Goal: Task Accomplishment & Management: Use online tool/utility

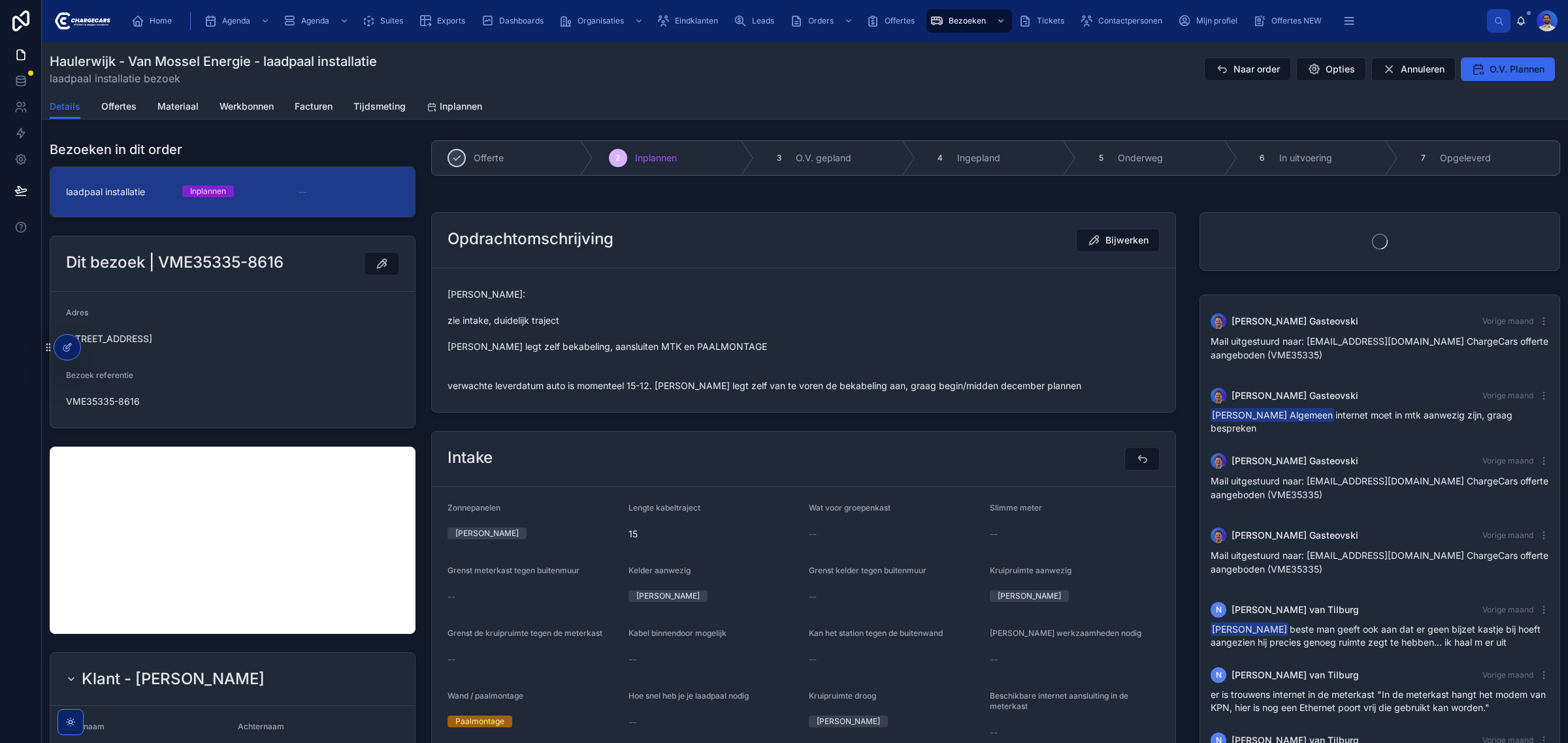
scroll to position [615, 0]
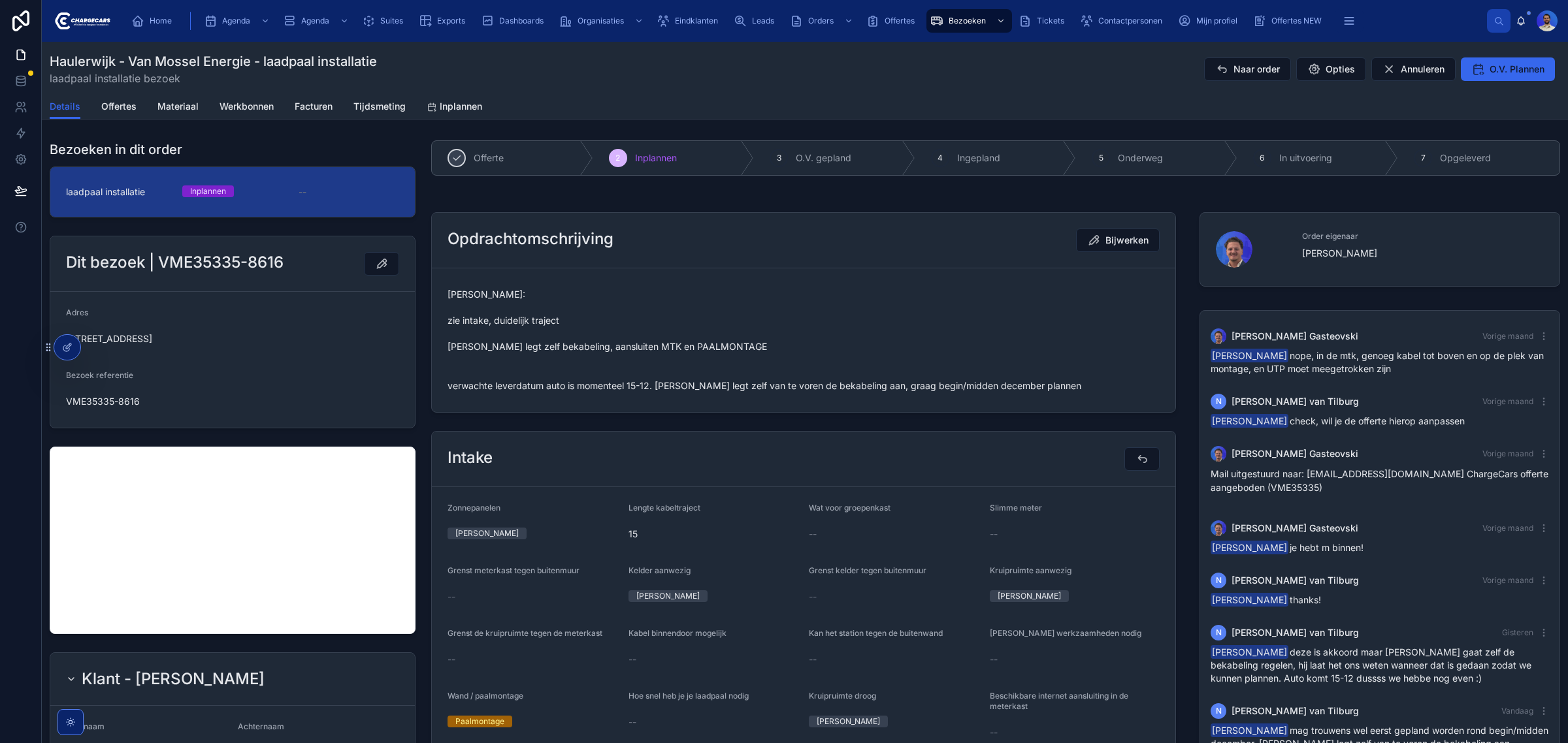
click at [586, 383] on span "Vasko: zie intake, duidelijk traject Klant legt zelf bekabeling, aansluiten MTK…" at bounding box center [804, 340] width 712 height 105
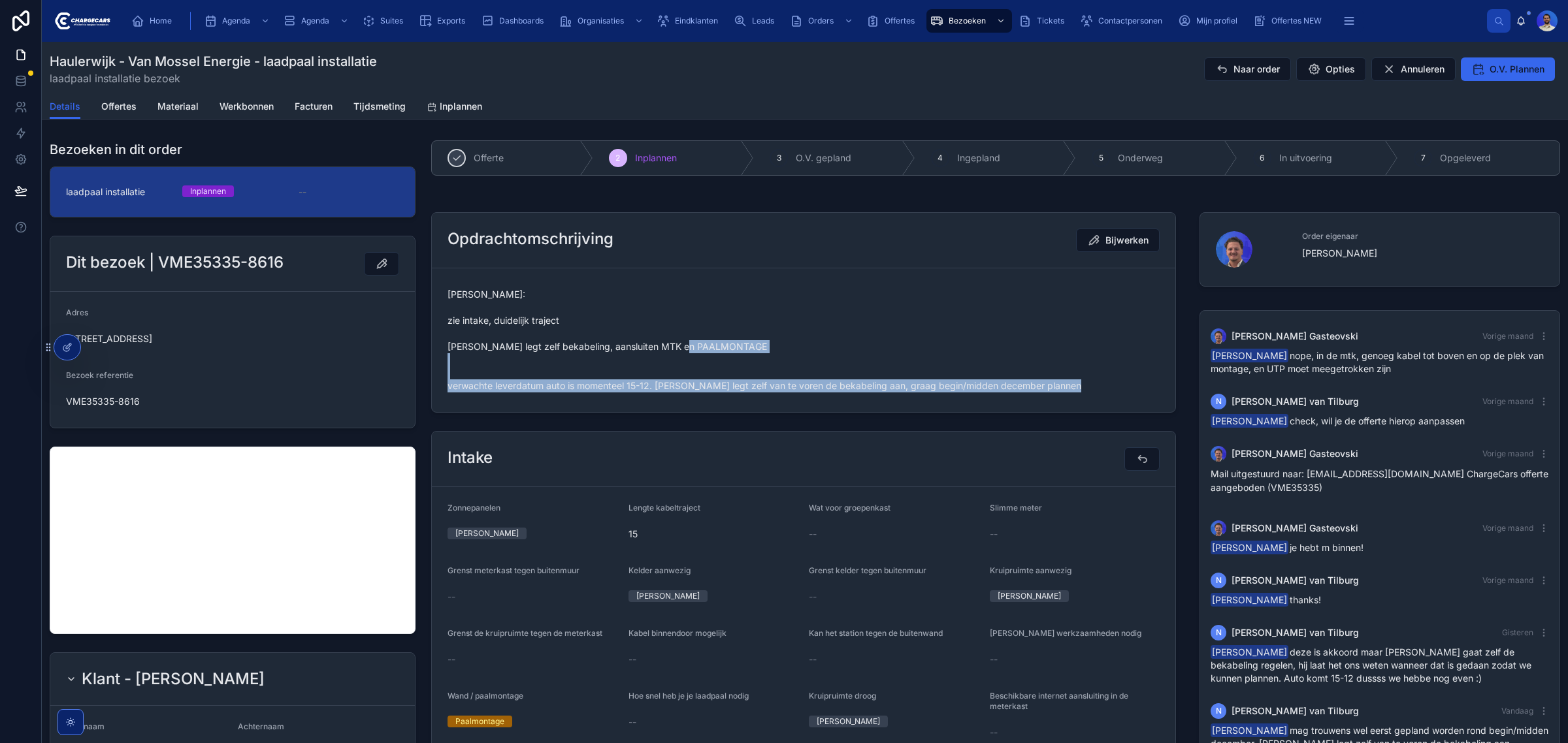
click at [586, 383] on span "Vasko: zie intake, duidelijk traject Klant legt zelf bekabeling, aansluiten MTK…" at bounding box center [804, 340] width 712 height 105
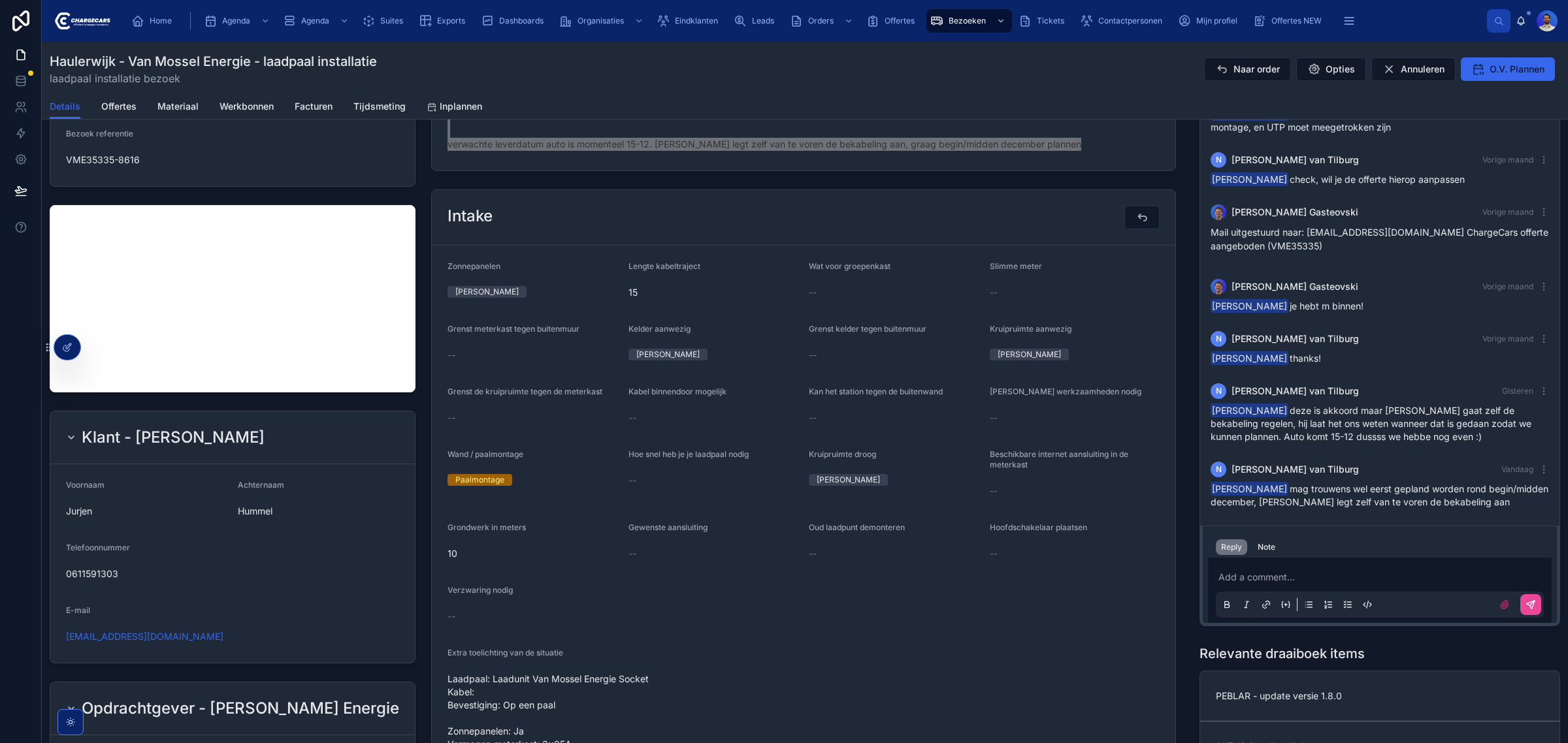
scroll to position [0, 0]
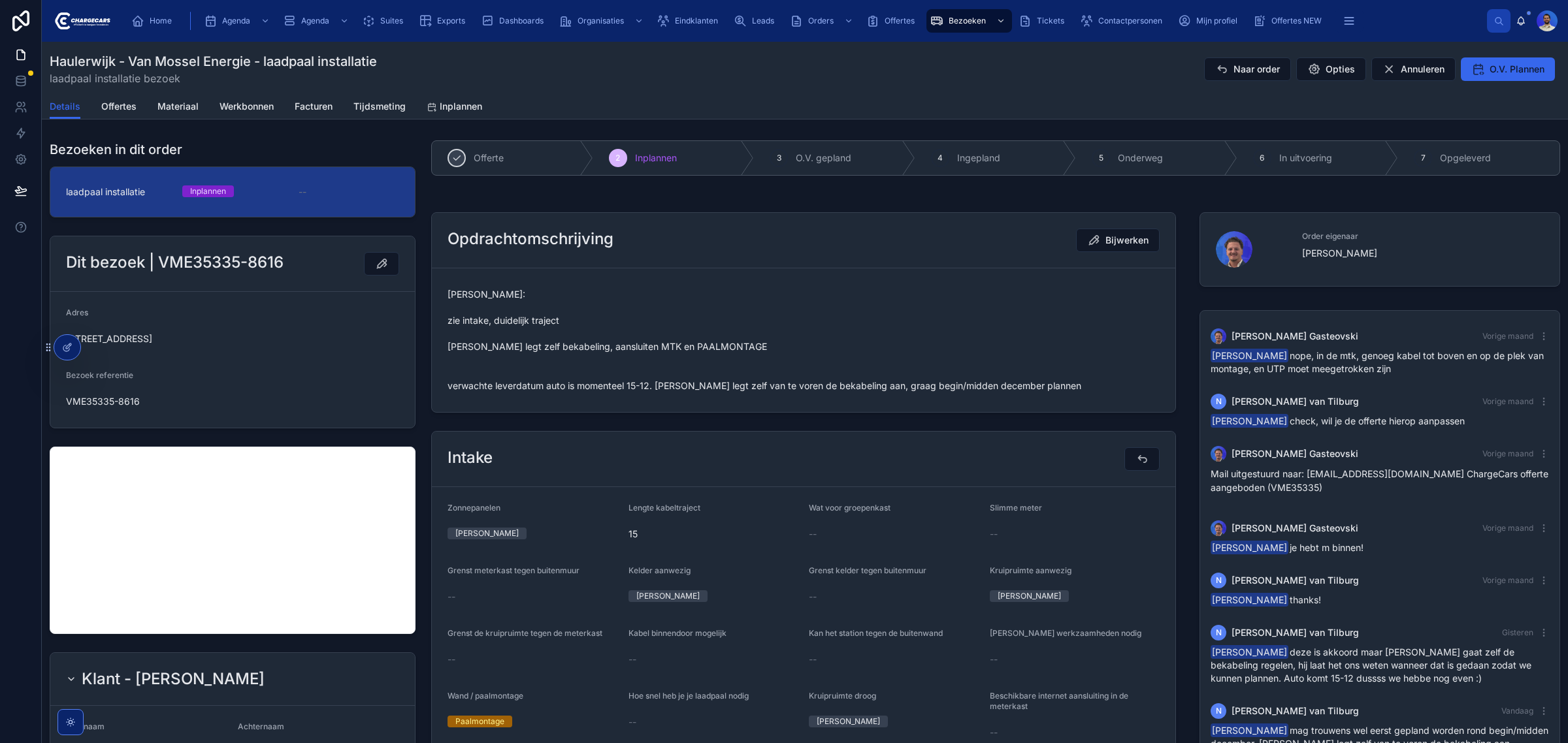
click at [631, 367] on span "Vasko: zie intake, duidelijk traject Klant legt zelf bekabeling, aansluiten MTK…" at bounding box center [804, 340] width 712 height 105
click at [576, 403] on form "Vasko: zie intake, duidelijk traject Klant legt zelf bekabeling, aansluiten MTK…" at bounding box center [804, 340] width 743 height 144
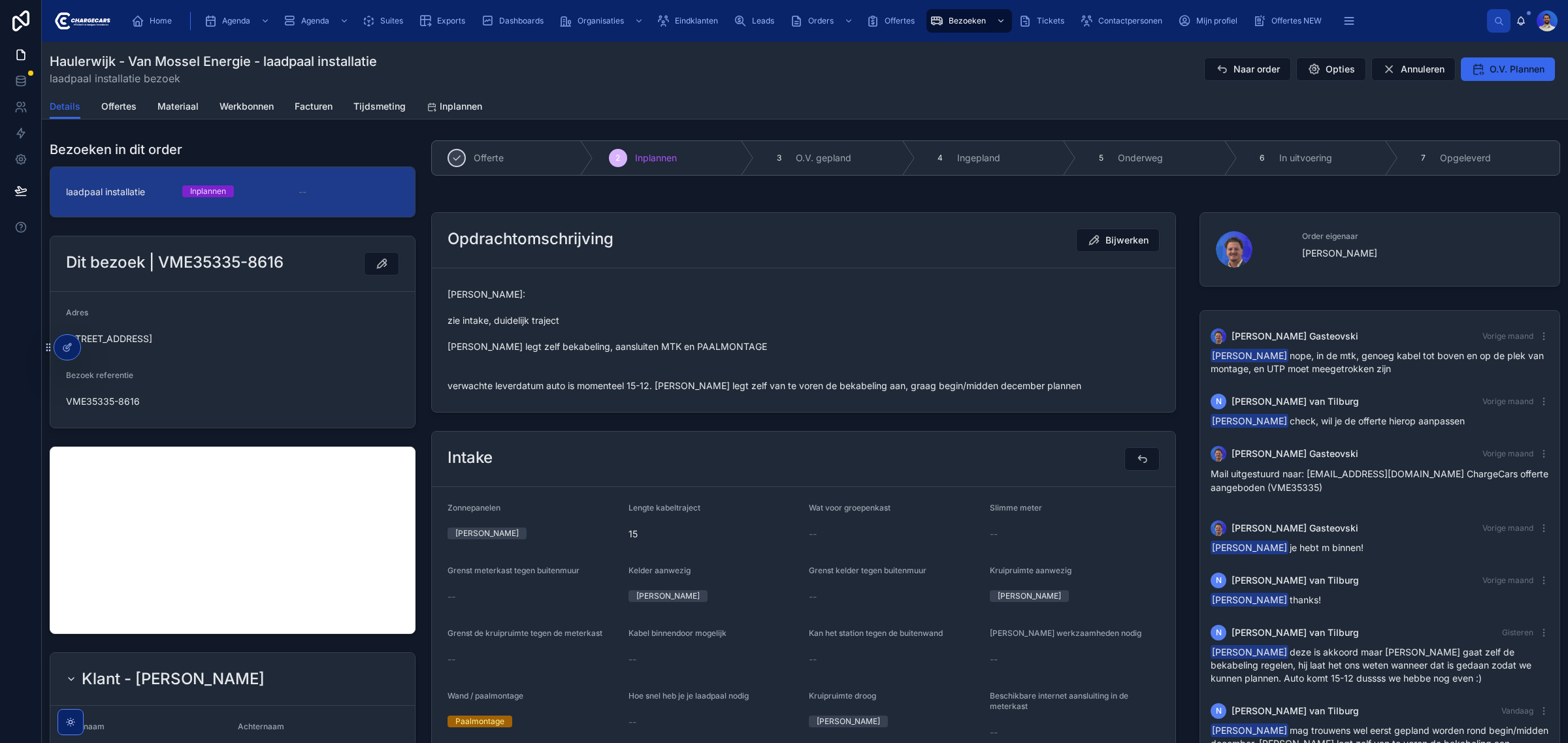
click at [480, 363] on span "Vasko: zie intake, duidelijk traject Klant legt zelf bekabeling, aansluiten MTK…" at bounding box center [804, 340] width 712 height 105
click at [457, 372] on span "Vasko: zie intake, duidelijk traject Klant legt zelf bekabeling, aansluiten MTK…" at bounding box center [804, 340] width 712 height 105
click at [458, 363] on span "Vasko: zie intake, duidelijk traject Klant legt zelf bekabeling, aansluiten MTK…" at bounding box center [804, 340] width 712 height 105
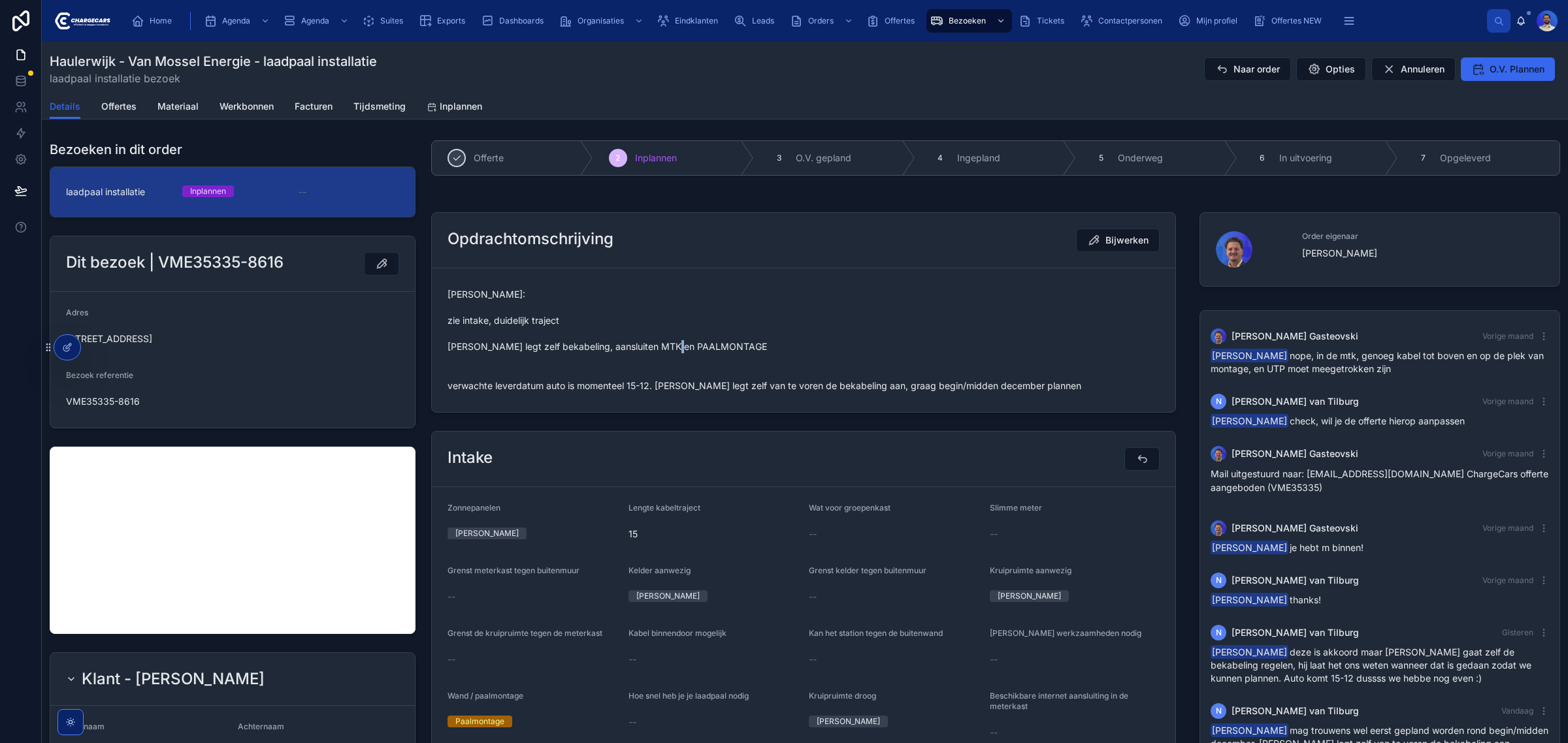
click at [458, 363] on span "Vasko: zie intake, duidelijk traject Klant legt zelf bekabeling, aansluiten MTK…" at bounding box center [804, 340] width 712 height 105
click at [452, 373] on span "Vasko: zie intake, duidelijk traject Klant legt zelf bekabeling, aansluiten MTK…" at bounding box center [804, 340] width 712 height 105
click at [462, 360] on span "Vasko: zie intake, duidelijk traject Klant legt zelf bekabeling, aansluiten MTK…" at bounding box center [804, 340] width 712 height 105
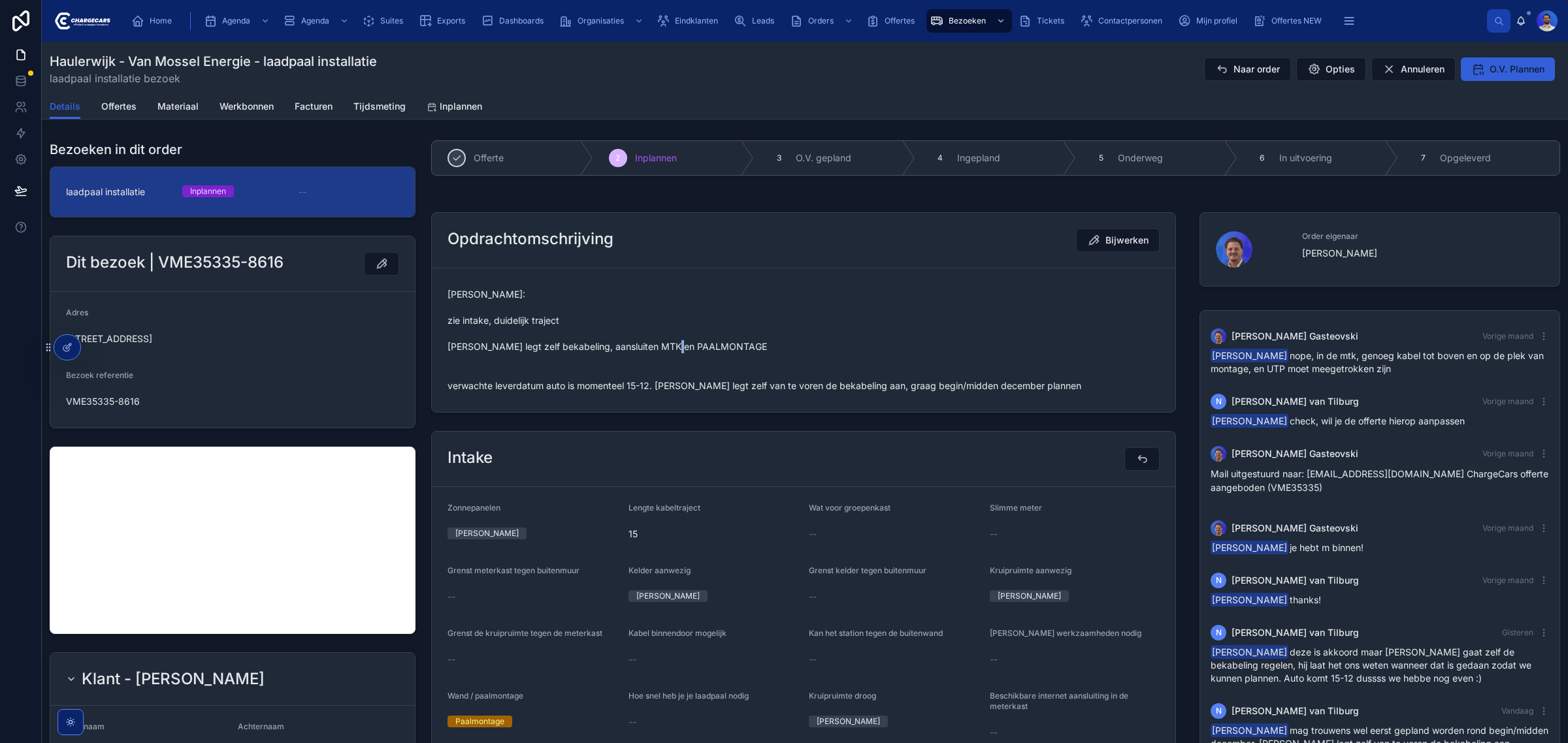
click at [1489, 72] on span "O.V. Plannen" at bounding box center [1516, 69] width 54 height 13
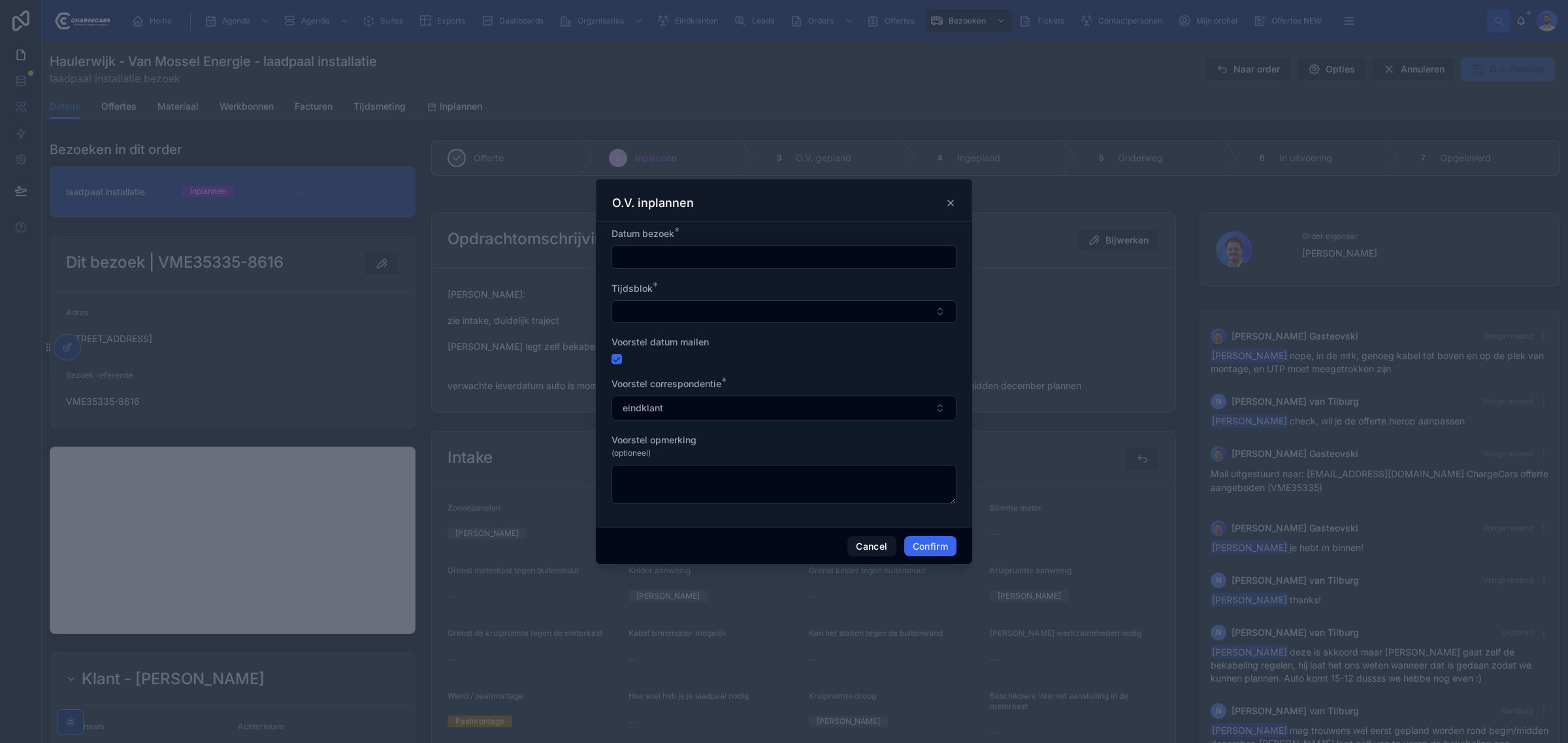
click at [789, 256] on input "text" at bounding box center [784, 257] width 344 height 18
click at [862, 290] on button at bounding box center [854, 289] width 24 height 24
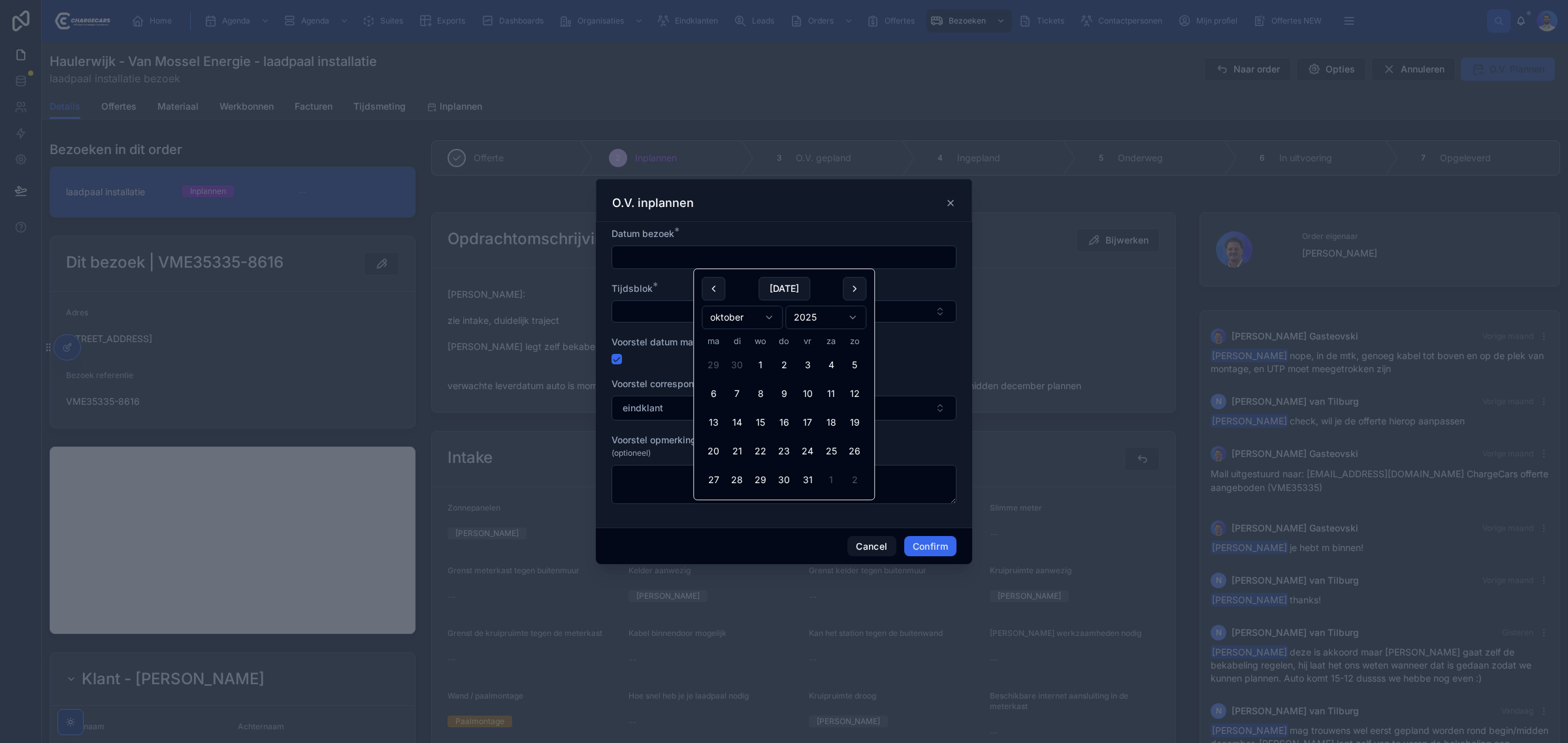
click at [862, 290] on button at bounding box center [854, 289] width 24 height 24
click at [782, 390] on button "11" at bounding box center [783, 393] width 24 height 24
type input "**********"
click at [641, 308] on button "Select Button" at bounding box center [784, 311] width 345 height 22
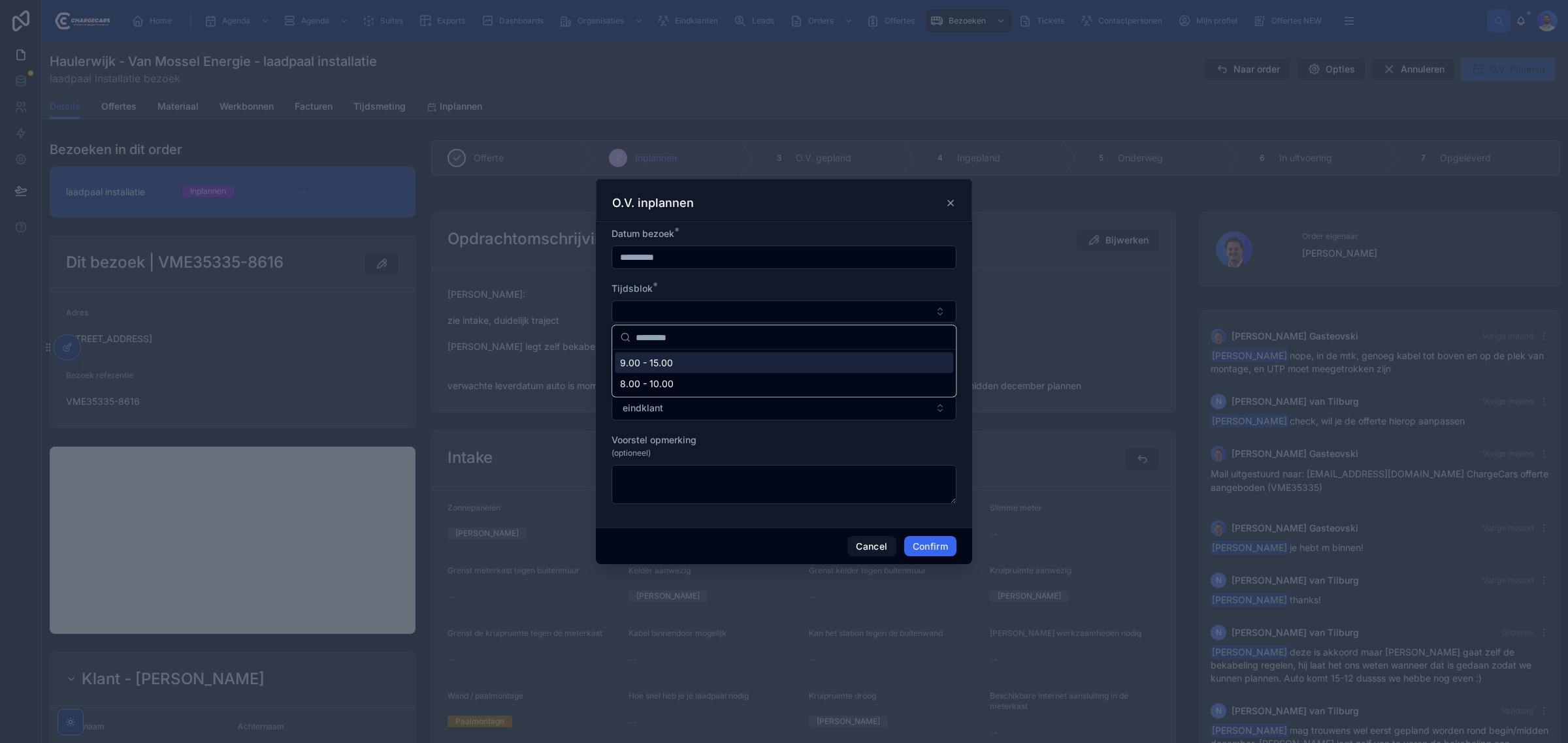
click at [656, 357] on span "9.00 - 15.00" at bounding box center [646, 363] width 53 height 13
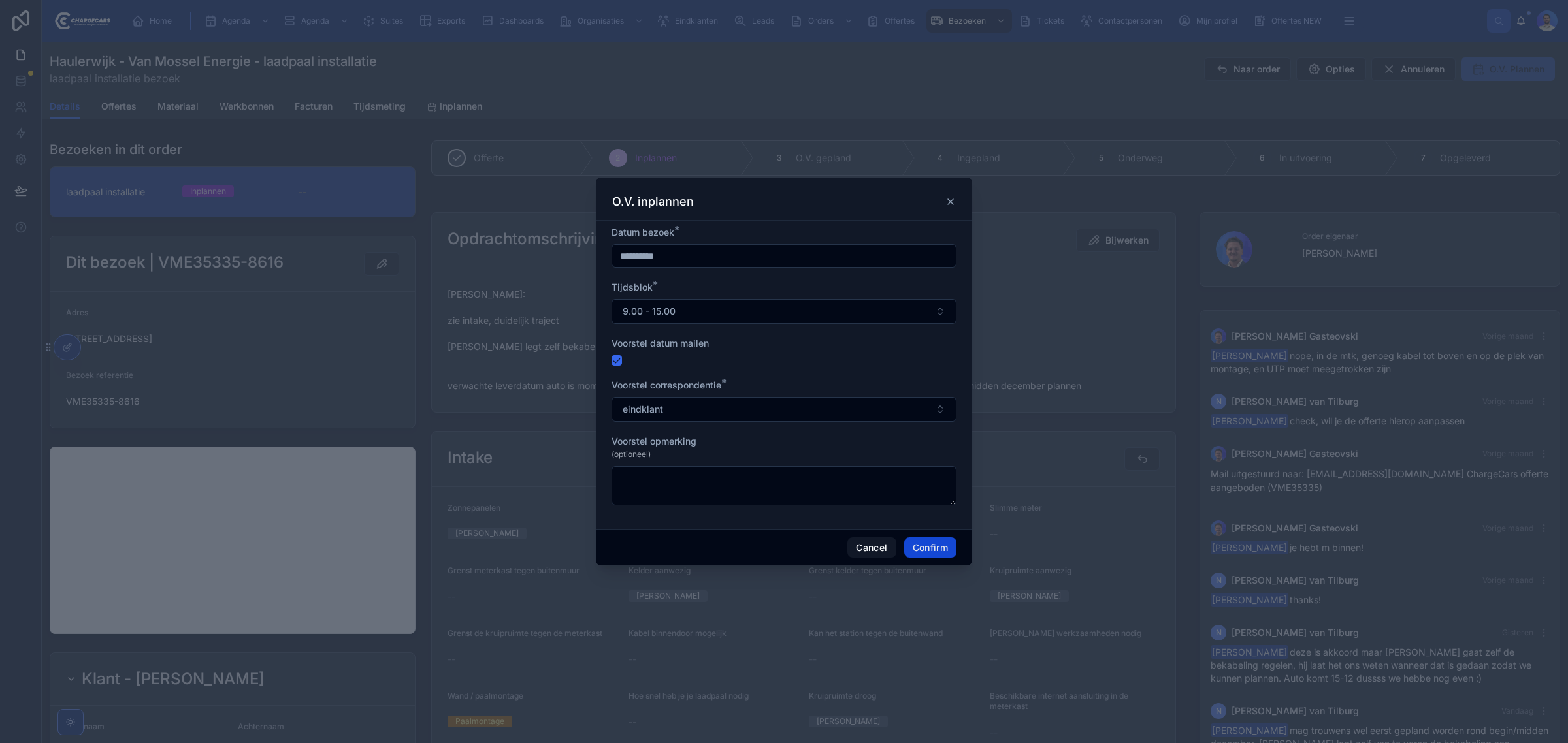
click at [936, 547] on button "Confirm" at bounding box center [930, 548] width 52 height 21
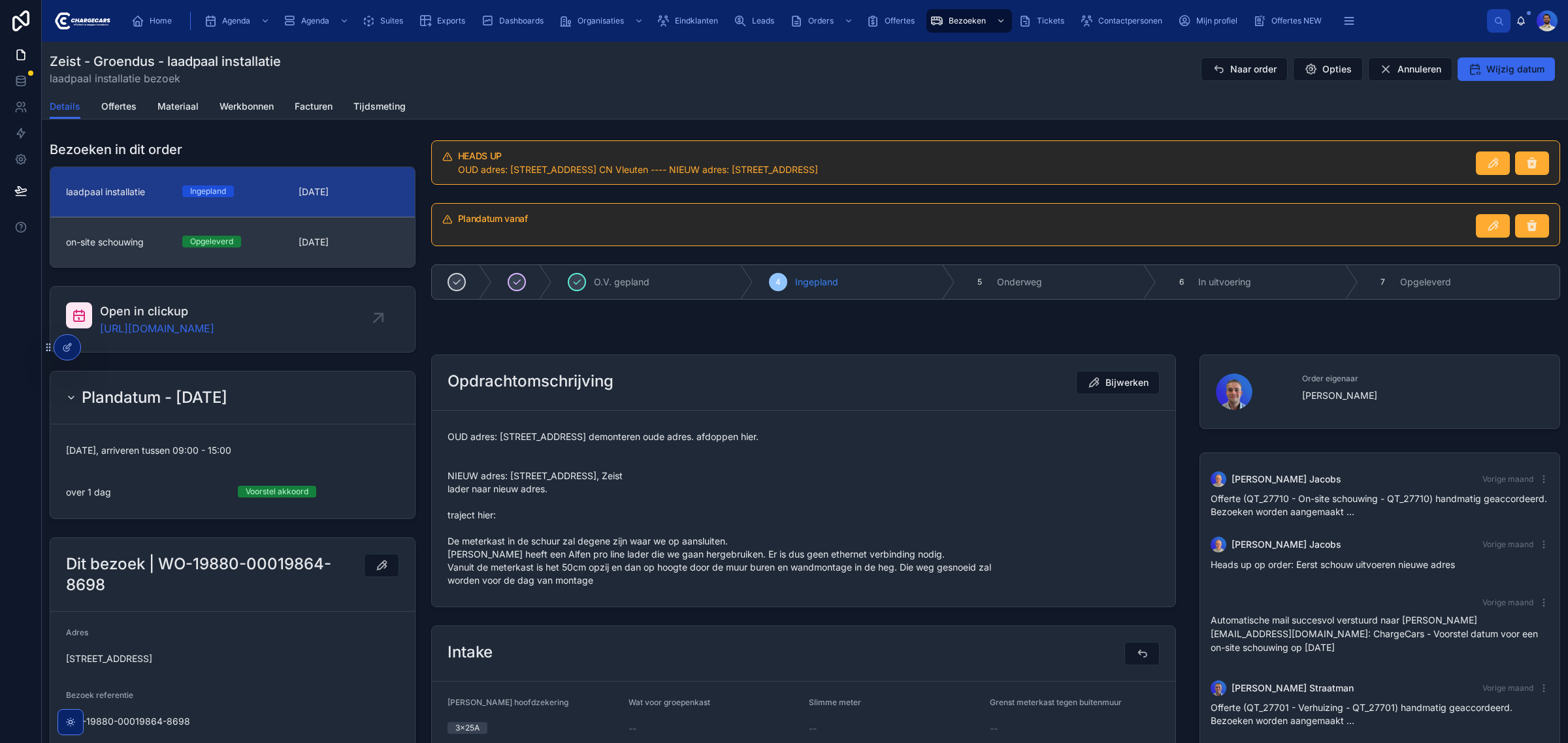
scroll to position [167, 0]
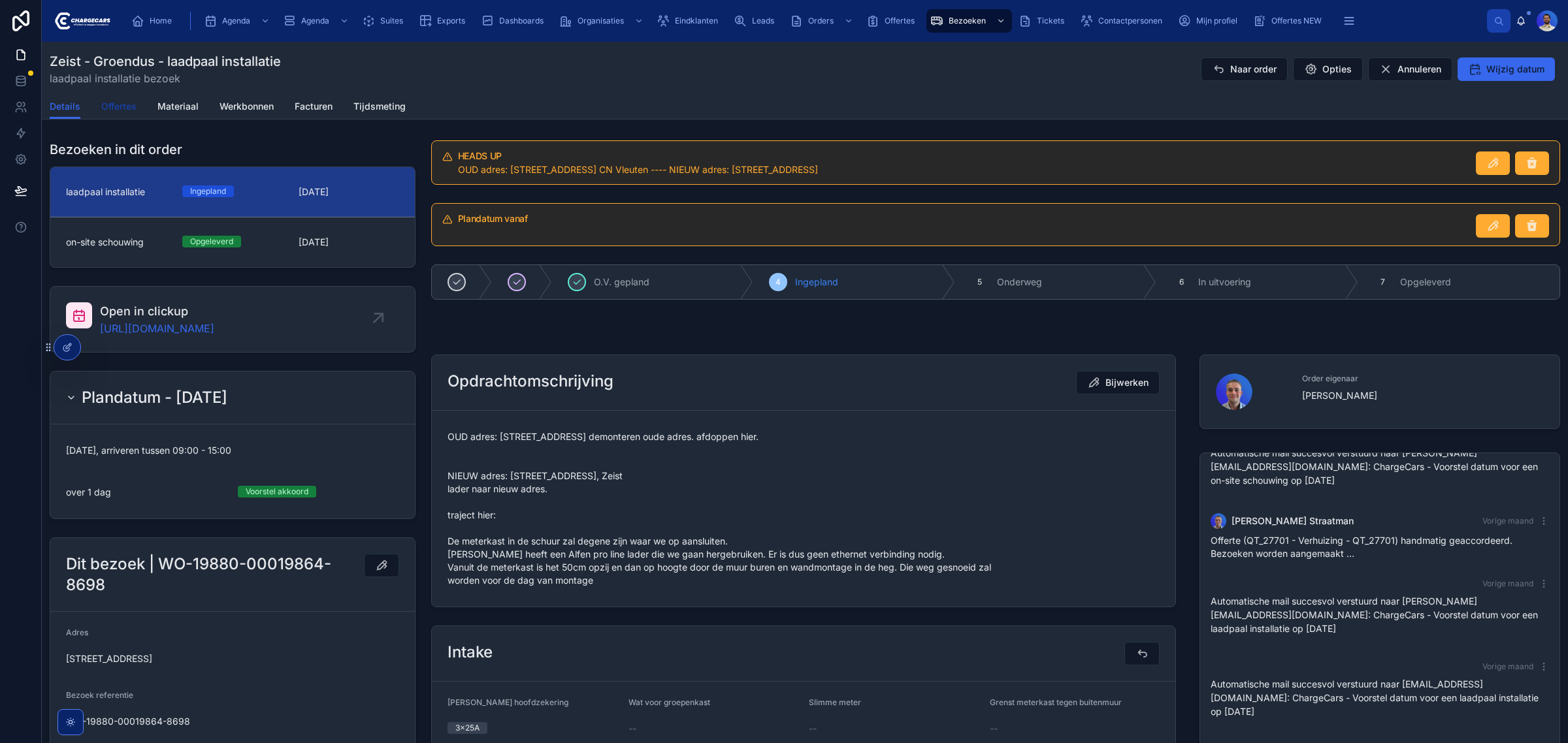
click at [126, 106] on span "Offertes" at bounding box center [119, 106] width 35 height 13
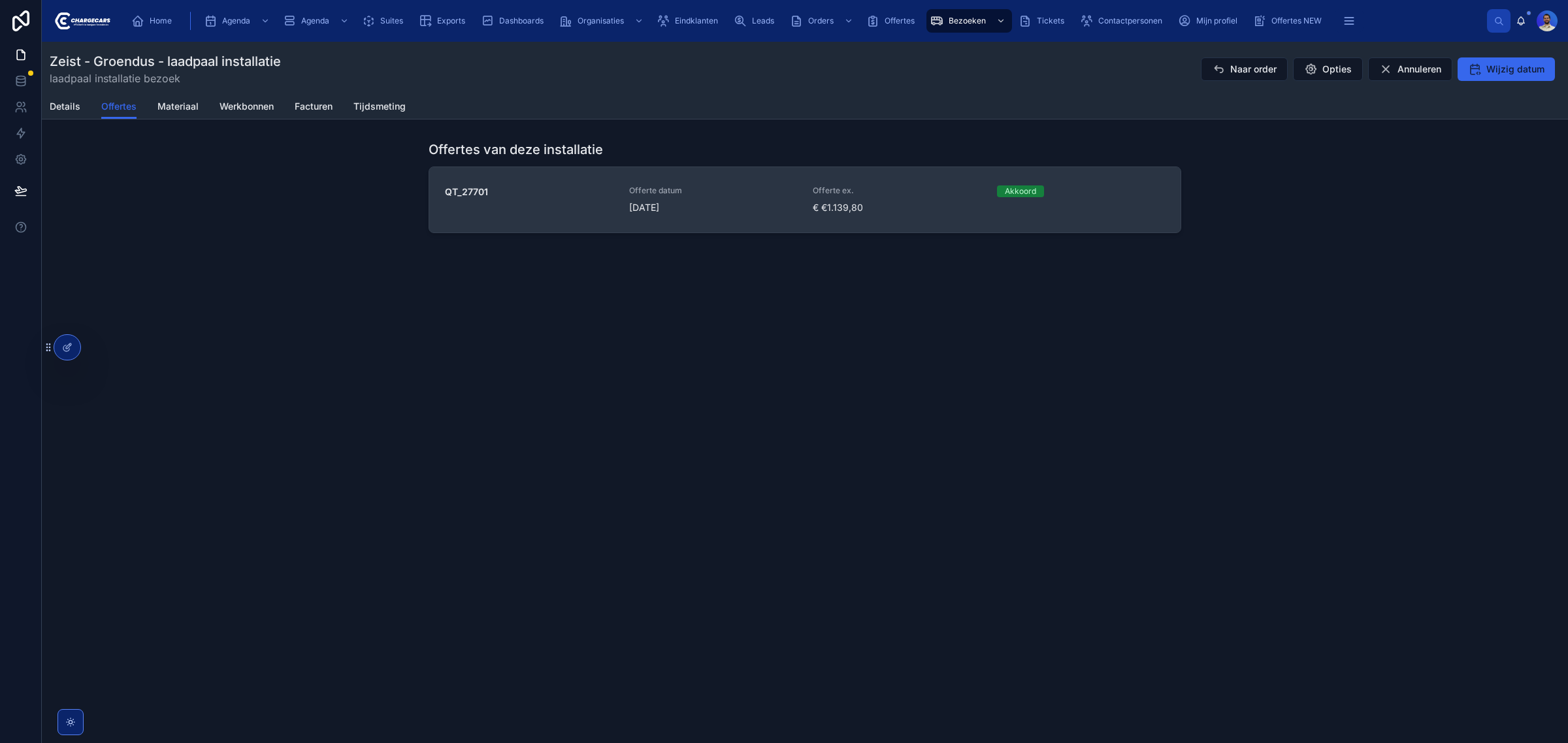
click at [644, 201] on span "[DATE]" at bounding box center [713, 207] width 168 height 13
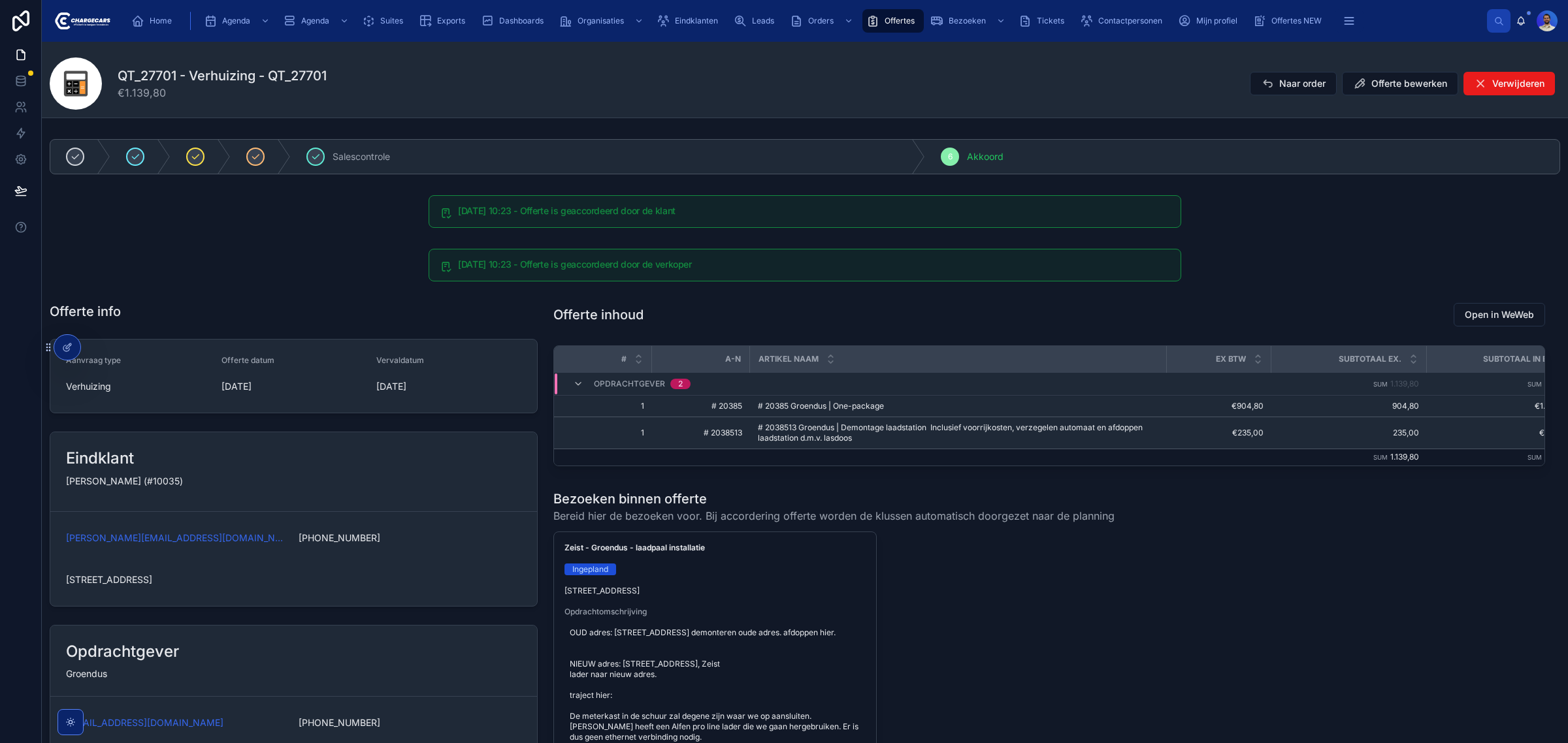
drag, startPoint x: 304, startPoint y: 298, endPoint x: 301, endPoint y: 289, distance: 9.5
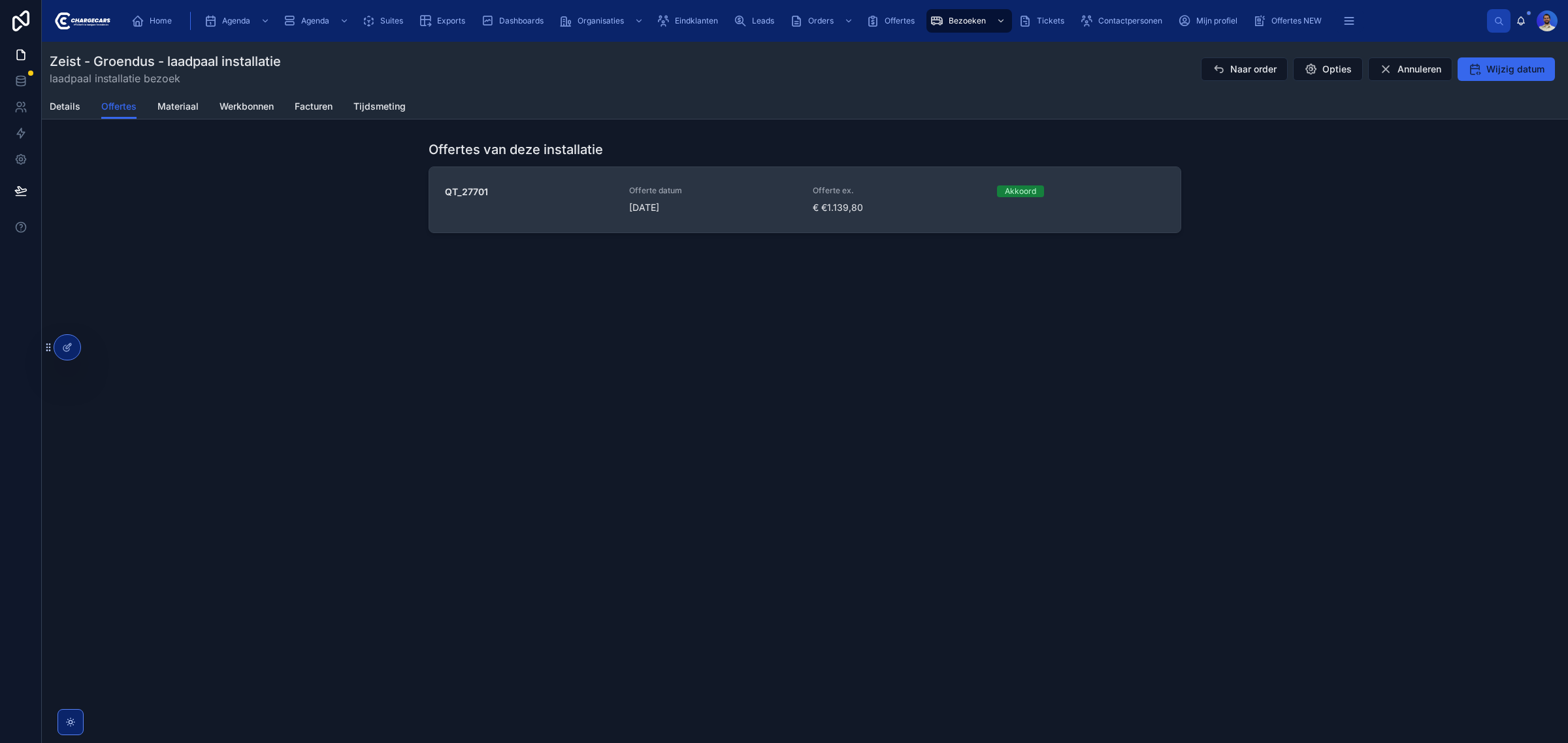
click at [448, 186] on strong "QT_27701" at bounding box center [466, 192] width 43 height 11
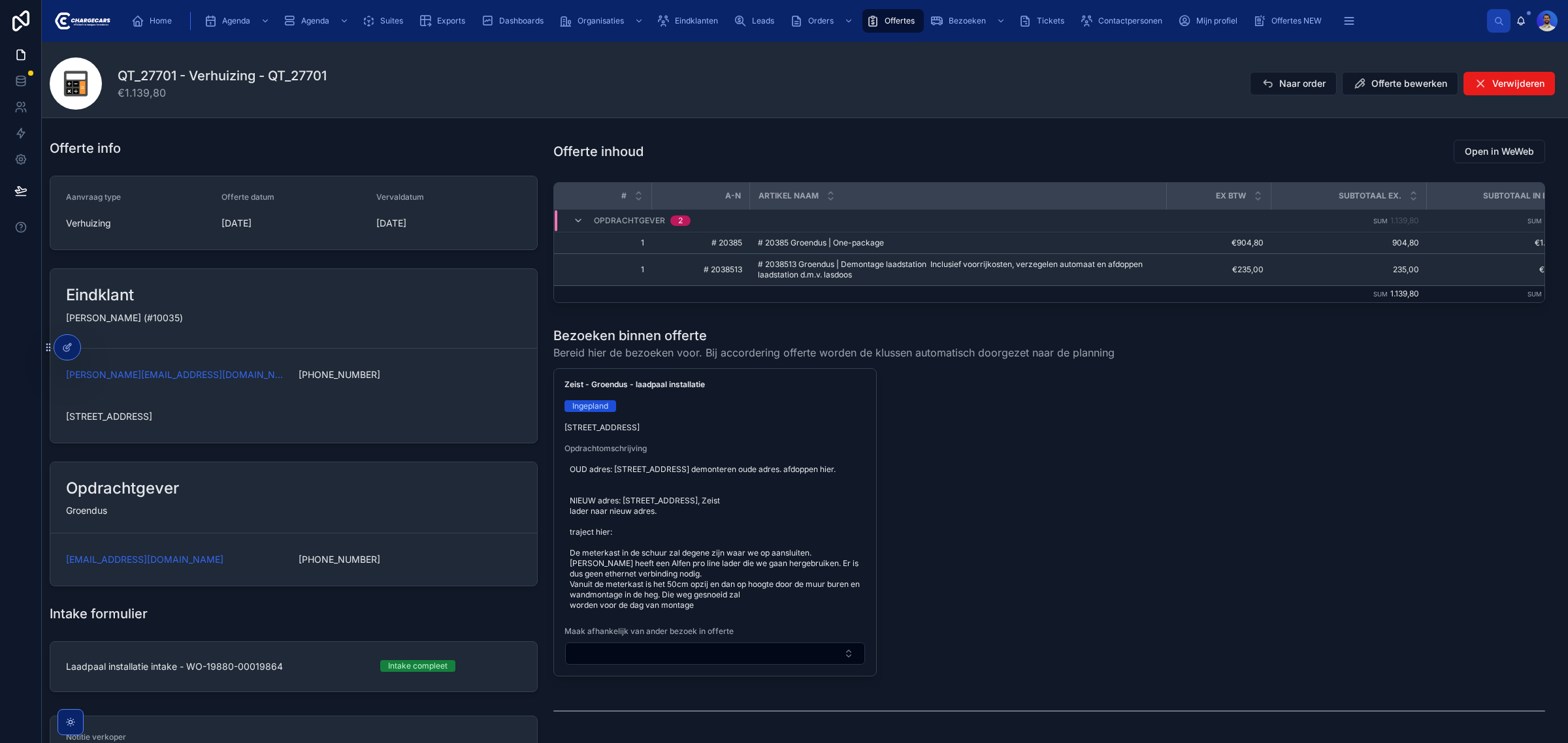
click at [171, 4] on div "Home Agenda Agenda Suites Exports Dashboards Organisaties Eindklanten Leads Ord…" at bounding box center [804, 20] width 1526 height 41
click at [141, 23] on icon "scrollable content" at bounding box center [137, 21] width 13 height 13
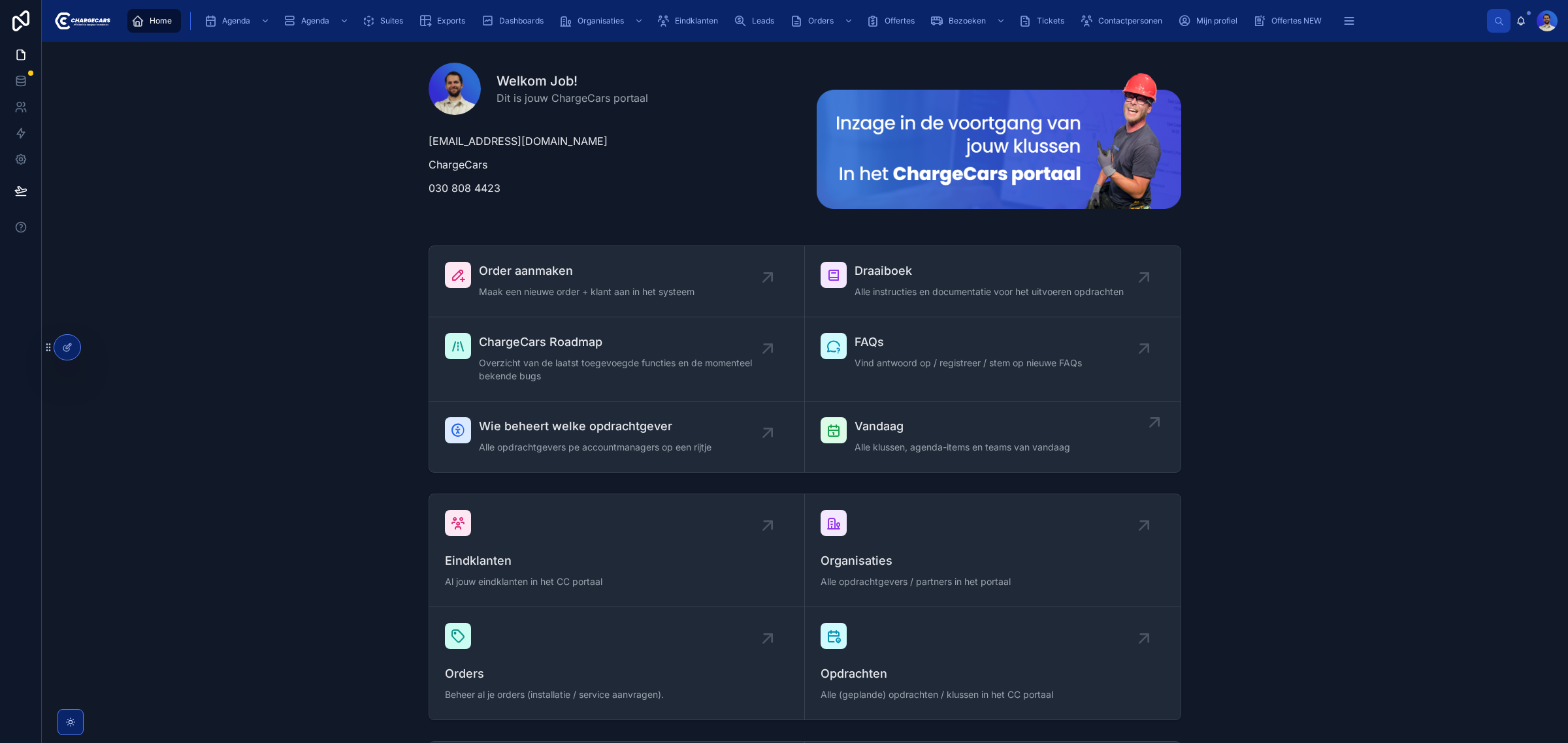
click at [849, 437] on div "Vandaag Alle klussen, agenda-items en teams van vandaag" at bounding box center [992, 437] width 344 height 39
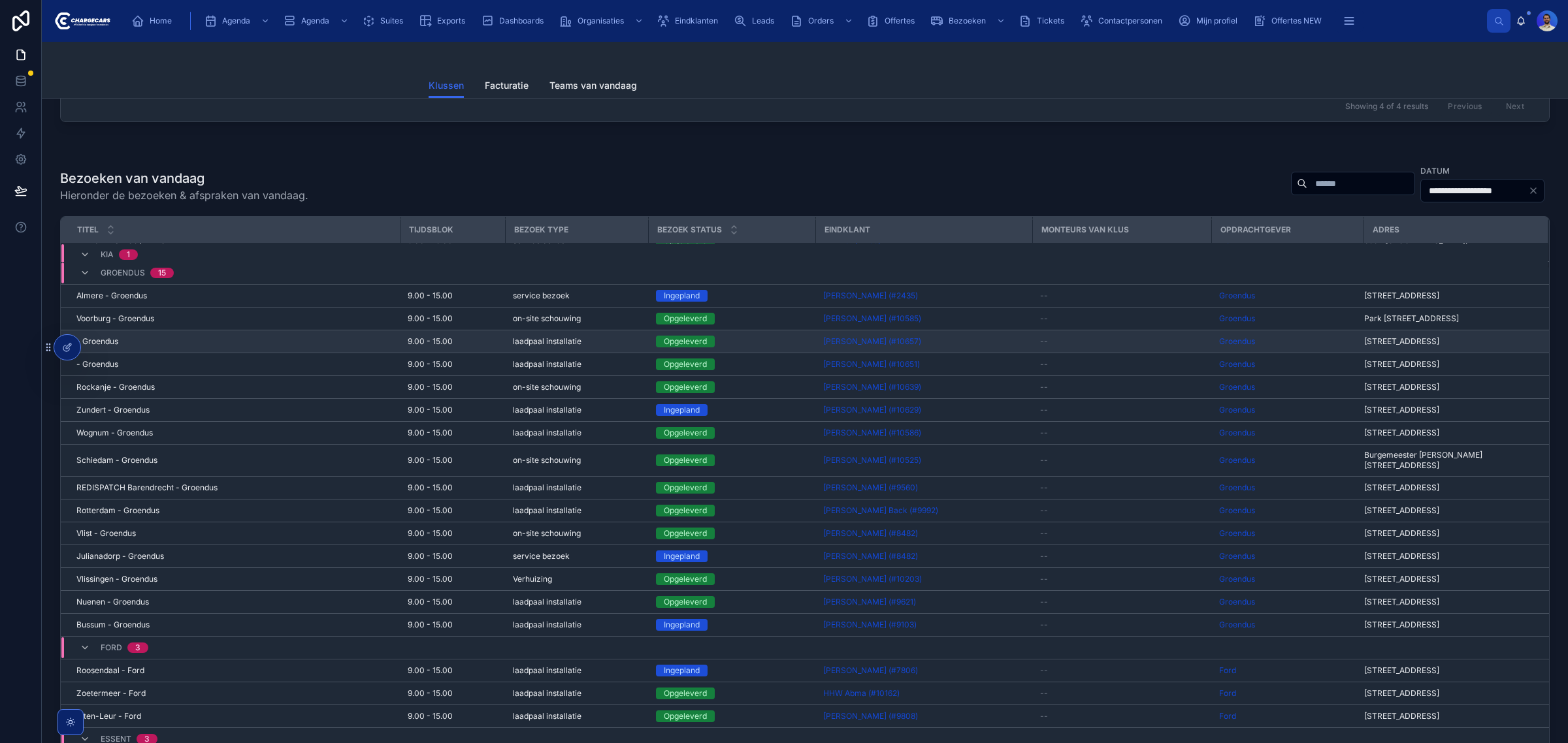
scroll to position [426, 0]
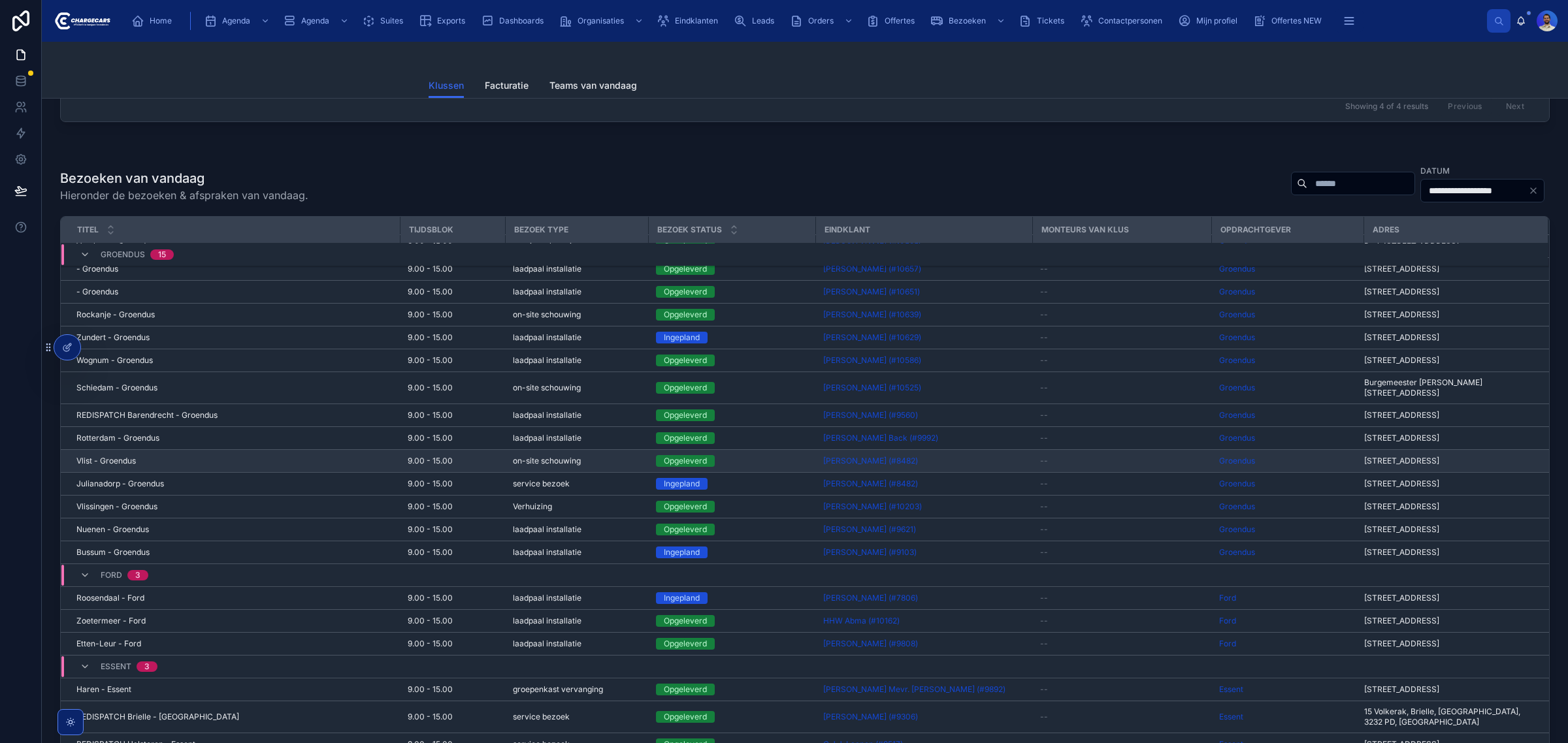
click at [230, 473] on td "Vlist - Groendus Vlist - Groendus" at bounding box center [230, 461] width 339 height 23
click at [121, 467] on span "Vlist - Groendus" at bounding box center [106, 461] width 59 height 11
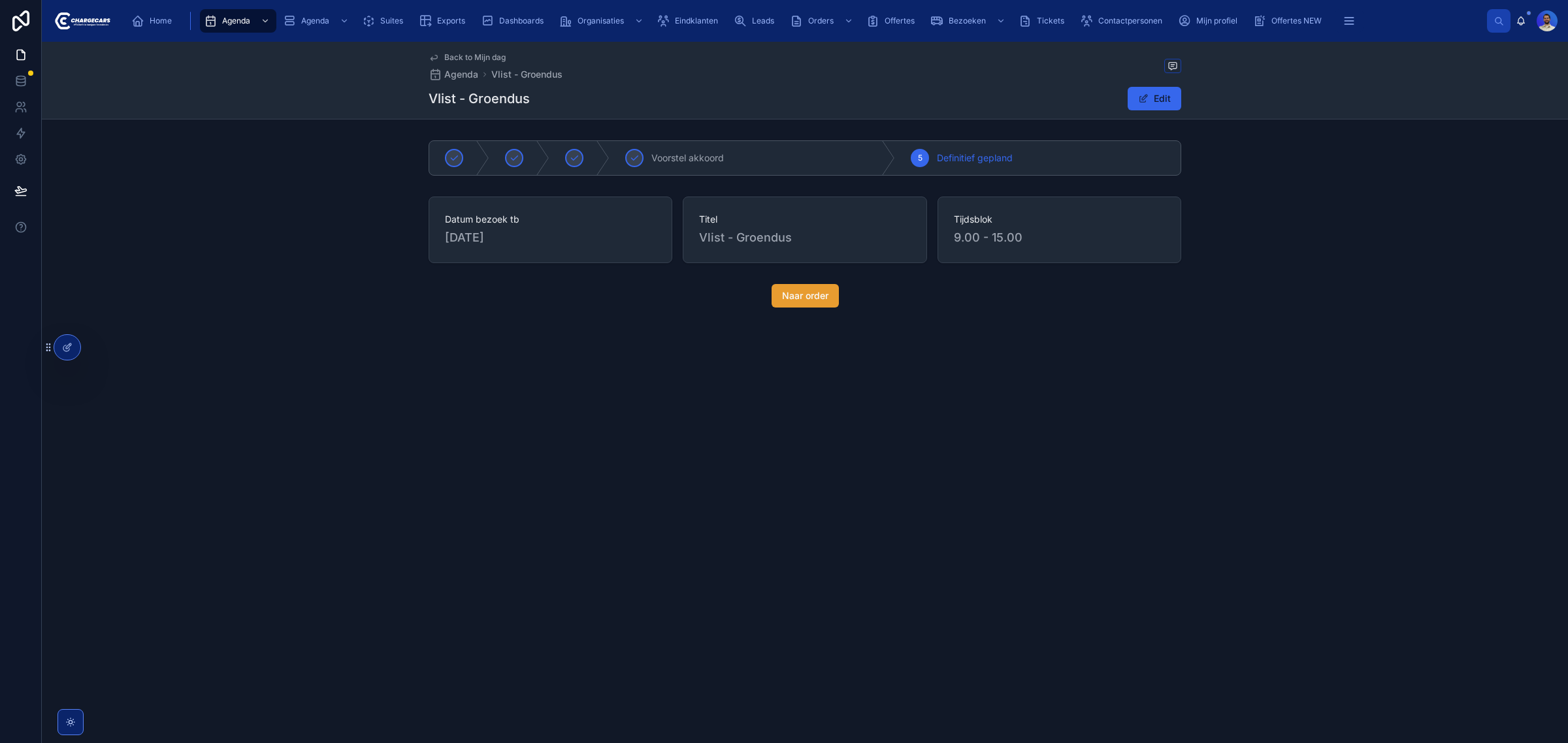
click at [808, 287] on button "Naar order" at bounding box center [805, 295] width 68 height 24
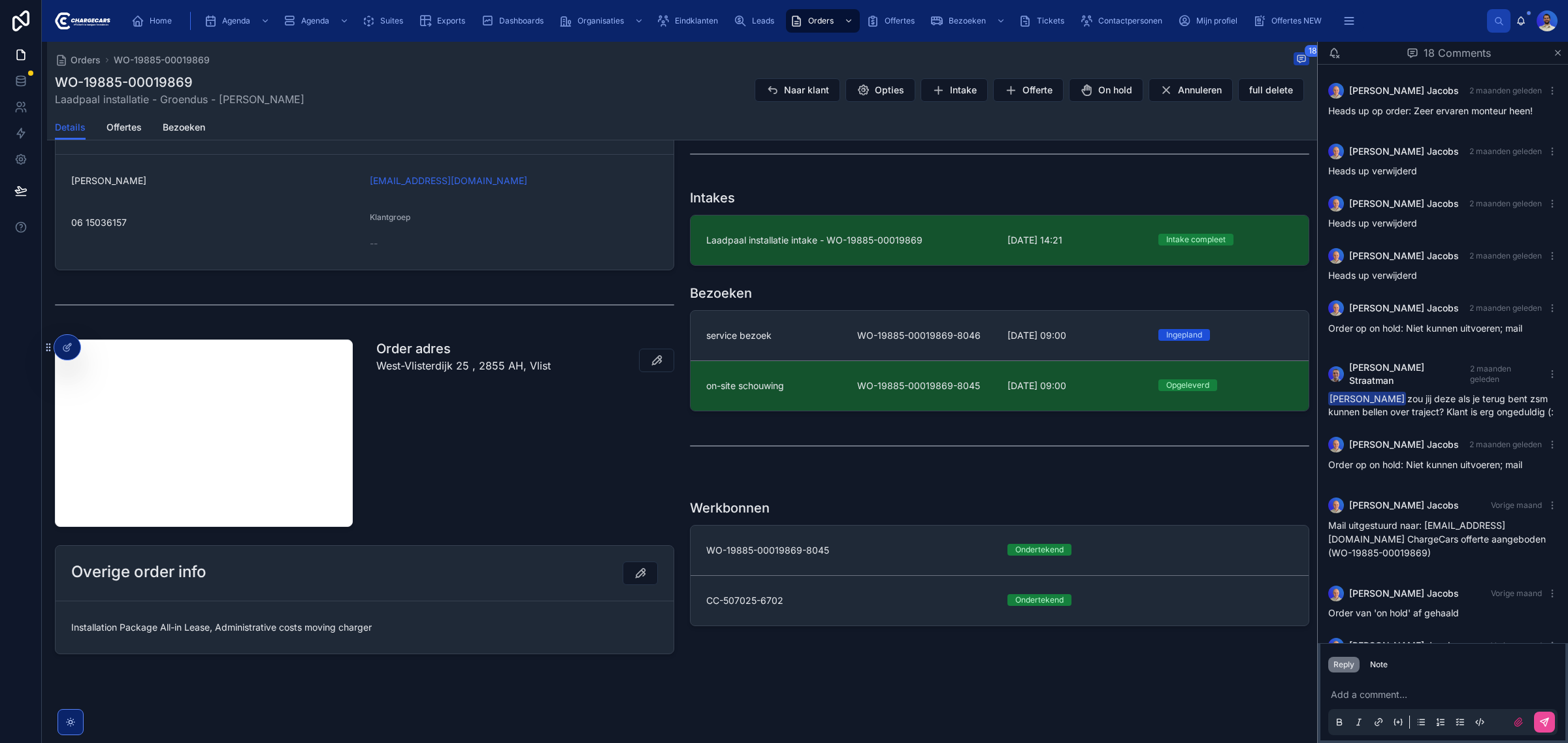
scroll to position [650, 0]
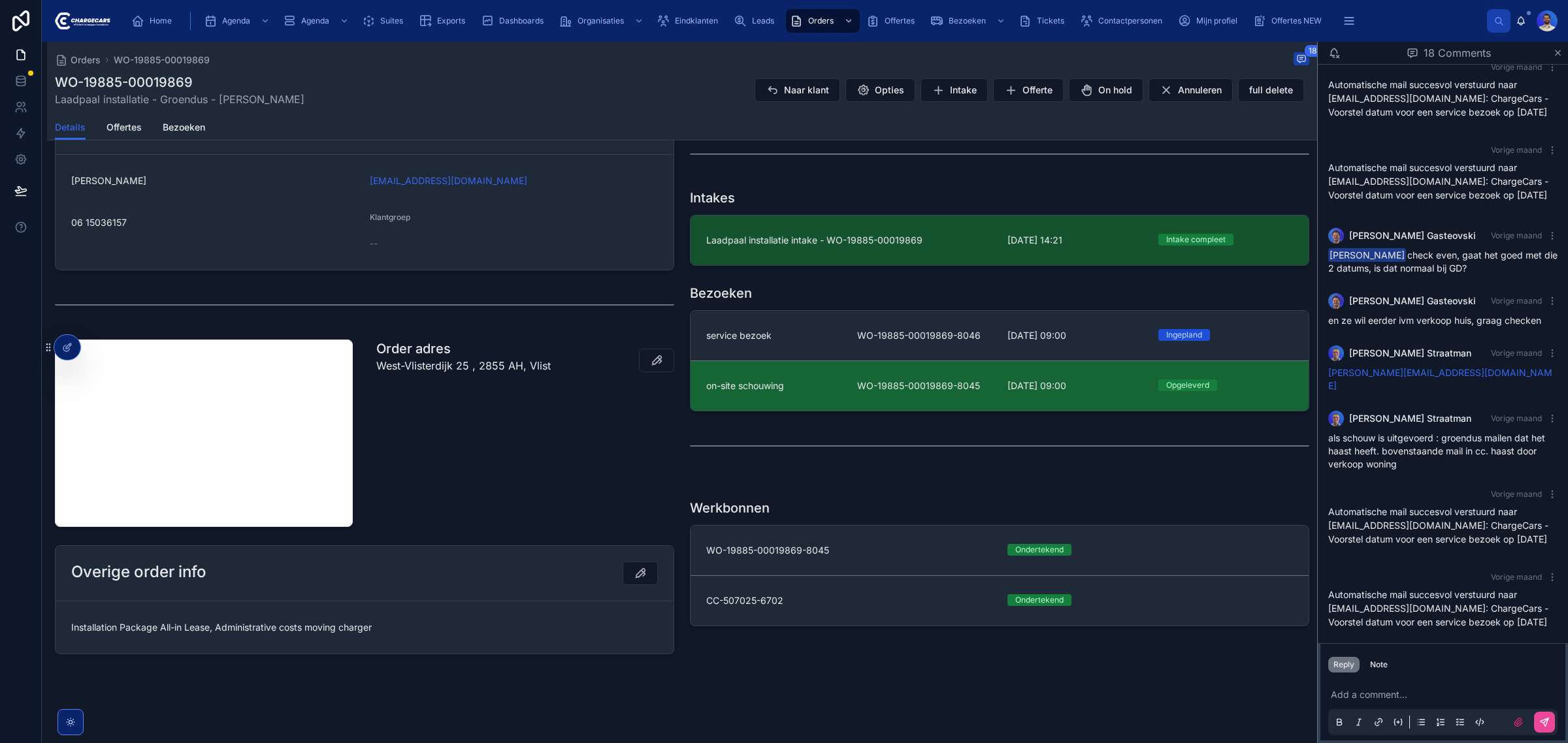
click at [815, 400] on link "on-site schouwing WO-19885-00019869-8045 [DATE] 09:00 Opgeleverd" at bounding box center [1000, 385] width 618 height 50
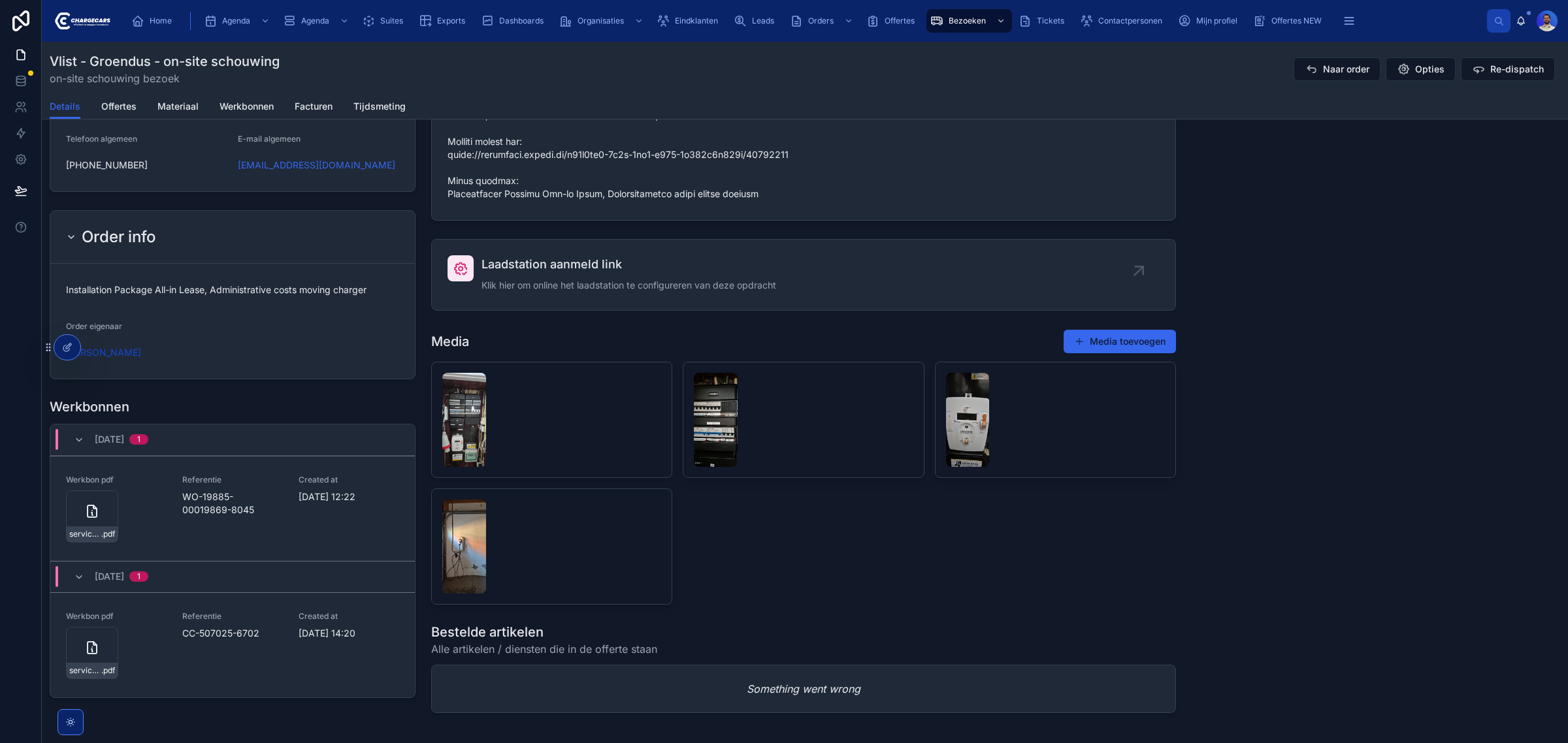
scroll to position [1443, 0]
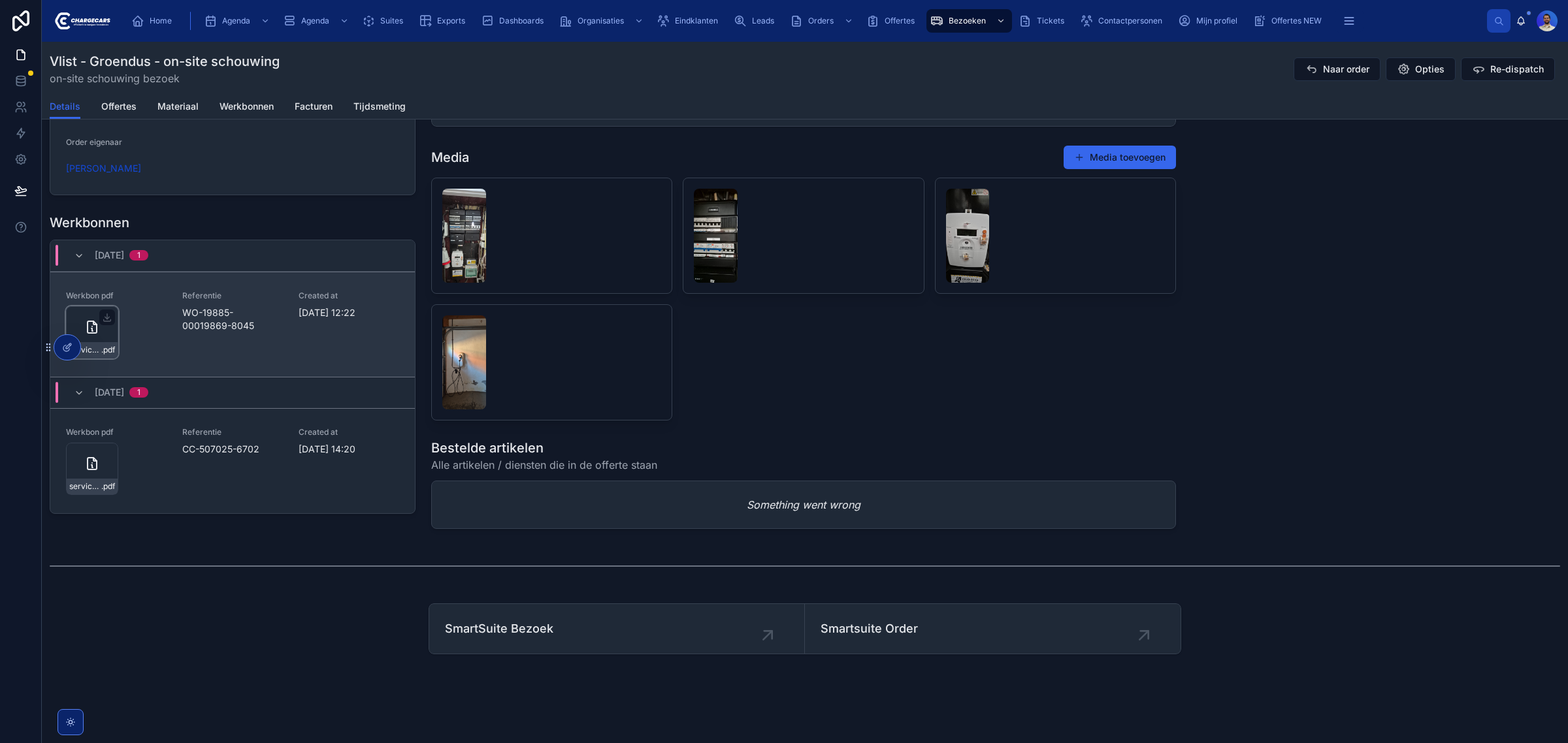
click at [97, 342] on div "service-werkbon_wo-19885-00019869-8045_undefined-angelique-vermaas_86c51z8hf .p…" at bounding box center [92, 350] width 51 height 15
